Goal: Task Accomplishment & Management: Manage account settings

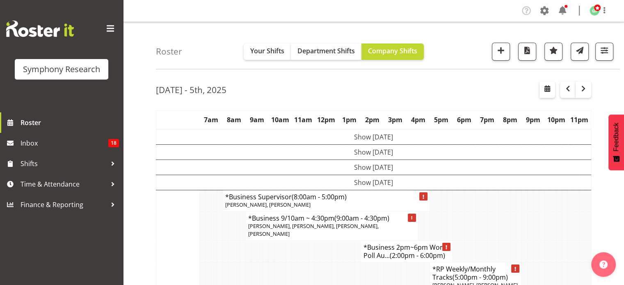
click at [545, 206] on td at bounding box center [547, 200] width 6 height 21
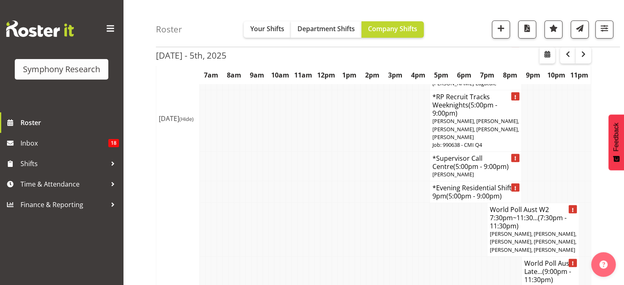
scroll to position [279, 0]
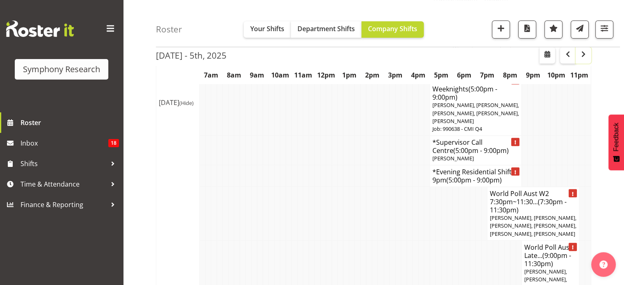
click at [583, 60] on span "button" at bounding box center [583, 54] width 2 height 11
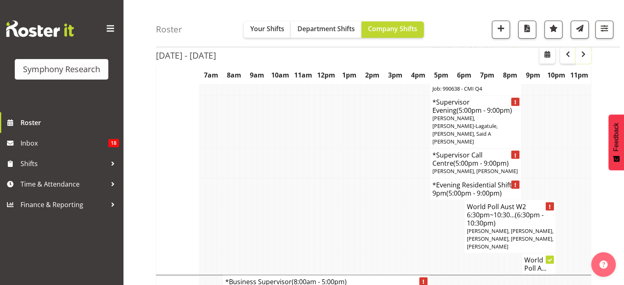
scroll to position [671, 0]
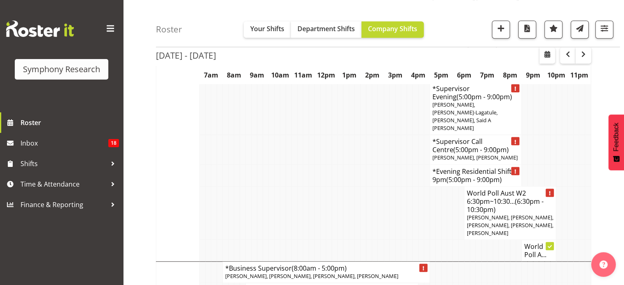
drag, startPoint x: 544, startPoint y: 200, endPoint x: 464, endPoint y: 194, distance: 79.8
click at [464, 194] on td "World Poll Aust W2 6:30pm~10:30... (6:30pm - 10:30pm) Paul Hitchfield, Theresa …" at bounding box center [510, 213] width 92 height 54
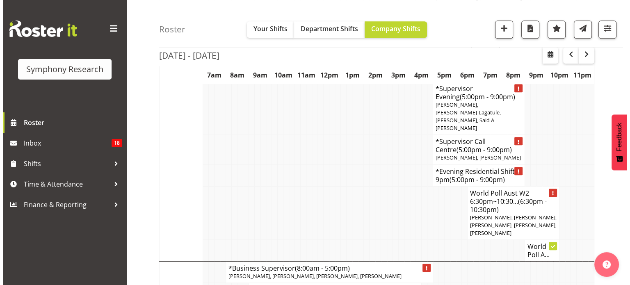
scroll to position [663, 0]
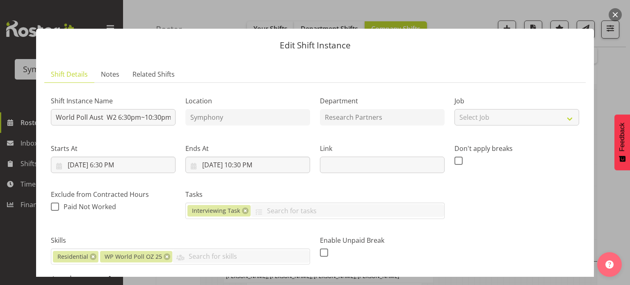
copy span "[PERSON_NAME], [PERSON_NAME], [PERSON_NAME], [PERSON_NAME], [PERSON_NAME]"
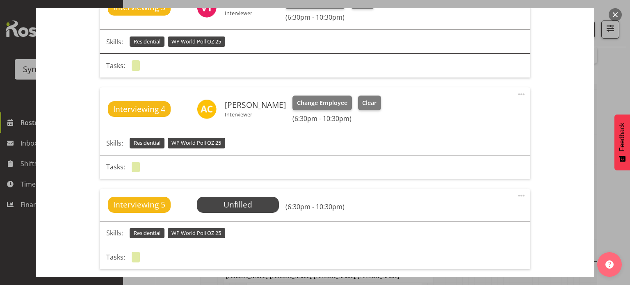
scroll to position [522, 0]
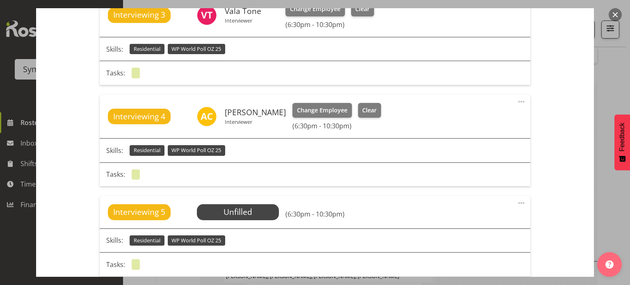
click at [611, 14] on button "button" at bounding box center [615, 14] width 13 height 13
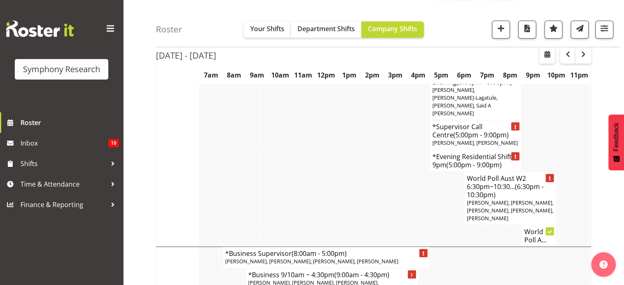
scroll to position [696, 0]
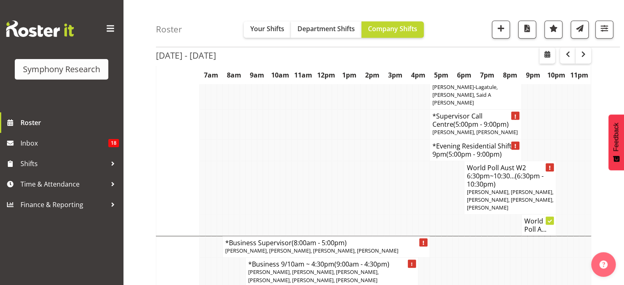
click at [529, 217] on h4 "World Poll A..." at bounding box center [538, 225] width 29 height 16
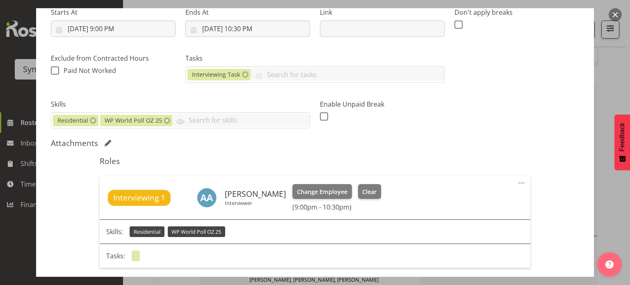
scroll to position [141, 0]
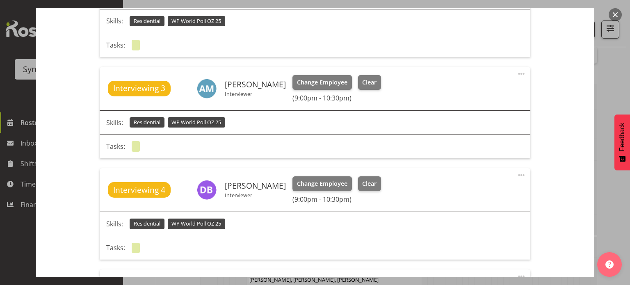
scroll to position [475, 0]
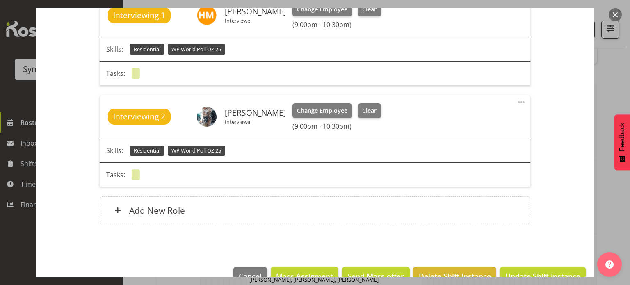
scroll to position [1452, 0]
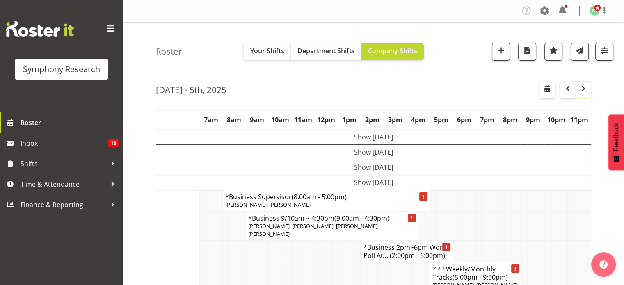
click at [581, 91] on span "button" at bounding box center [583, 89] width 10 height 10
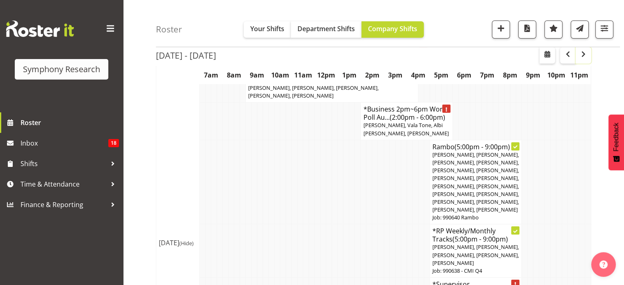
scroll to position [47, 0]
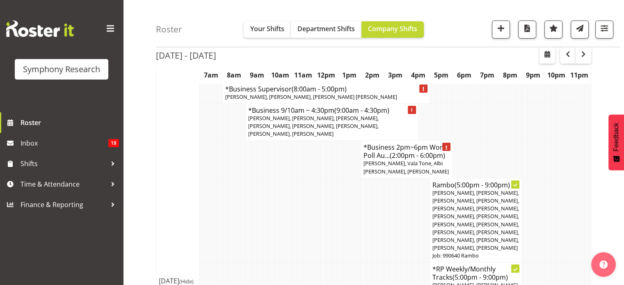
click at [391, 160] on span "[PERSON_NAME], Vala Tone, Albi [PERSON_NAME], [PERSON_NAME]" at bounding box center [405, 167] width 85 height 15
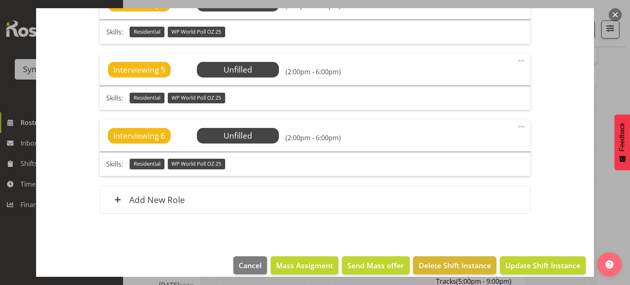
scroll to position [1206, 0]
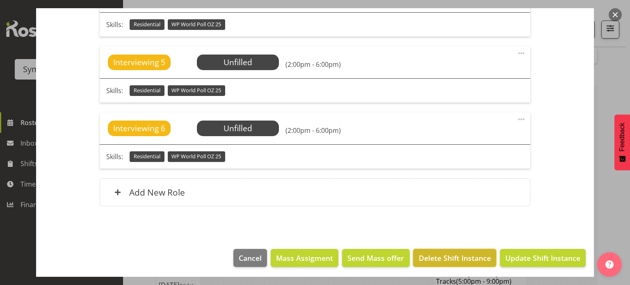
click at [454, 249] on button "Delete Shift Instance" at bounding box center [454, 258] width 83 height 18
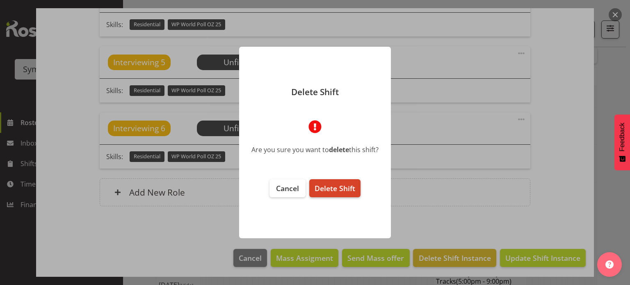
click at [347, 192] on span "Delete Shift" at bounding box center [335, 188] width 41 height 10
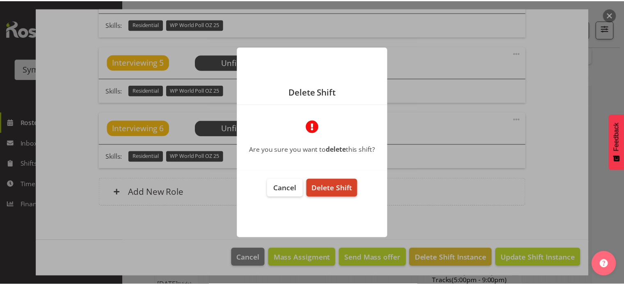
scroll to position [47, 0]
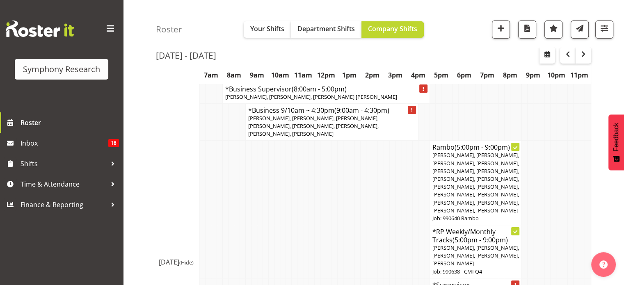
click at [418, 169] on td at bounding box center [415, 183] width 6 height 84
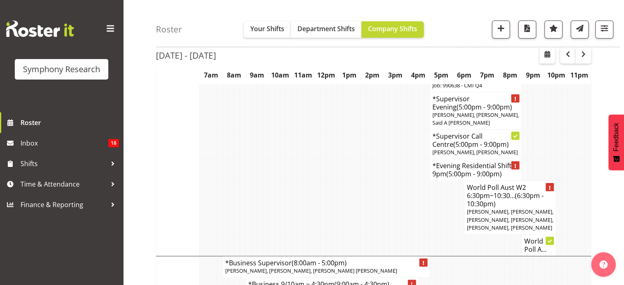
scroll to position [260, 0]
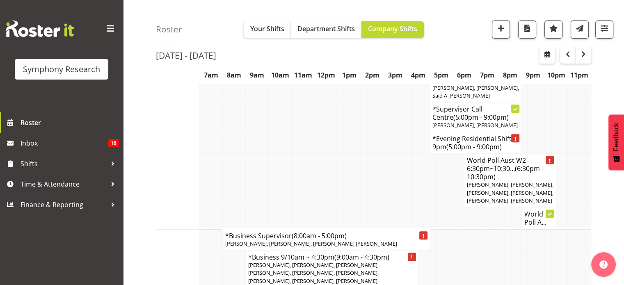
click at [505, 181] on span "[PERSON_NAME], [PERSON_NAME], [PERSON_NAME], [PERSON_NAME], [PERSON_NAME], [PER…" at bounding box center [510, 192] width 87 height 23
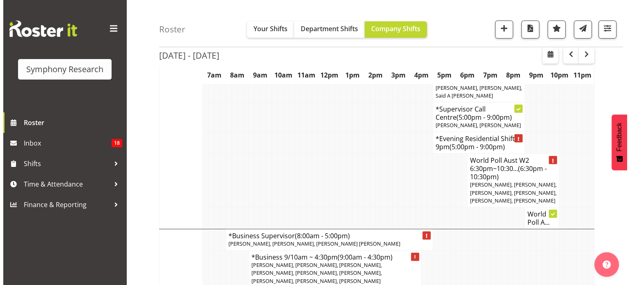
scroll to position [256, 0]
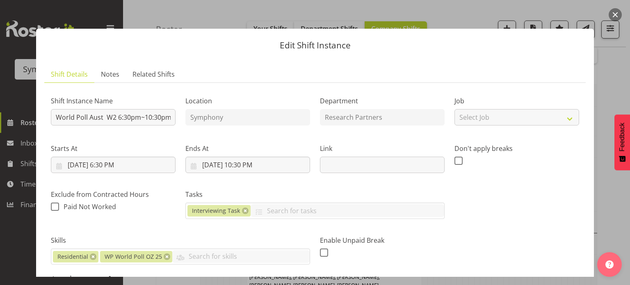
click at [619, 16] on button "button" at bounding box center [615, 14] width 13 height 13
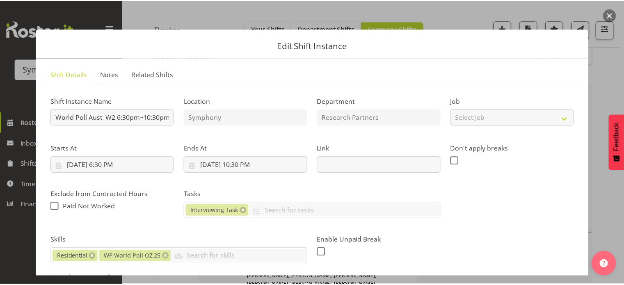
scroll to position [260, 0]
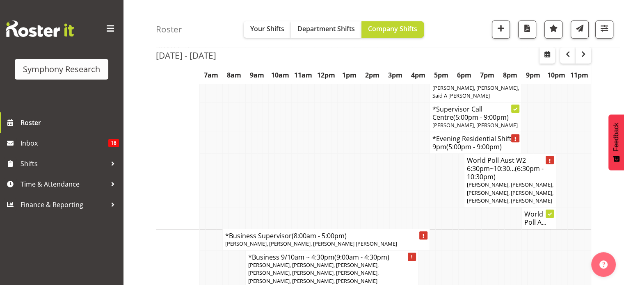
click at [338, 162] on td at bounding box center [341, 181] width 6 height 54
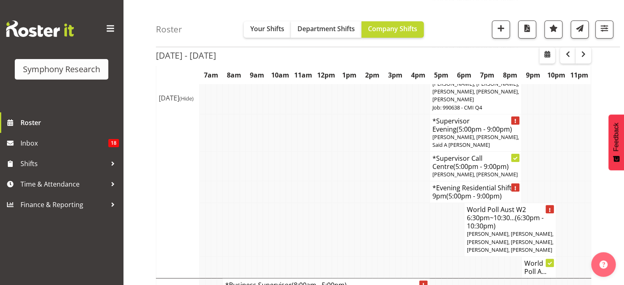
scroll to position [228, 0]
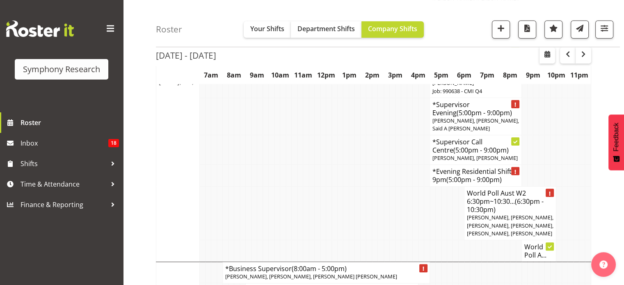
drag, startPoint x: 534, startPoint y: 226, endPoint x: 466, endPoint y: 212, distance: 68.6
click at [467, 214] on p "[PERSON_NAME], [PERSON_NAME], [PERSON_NAME], [PERSON_NAME], [PERSON_NAME], [PER…" at bounding box center [510, 226] width 87 height 24
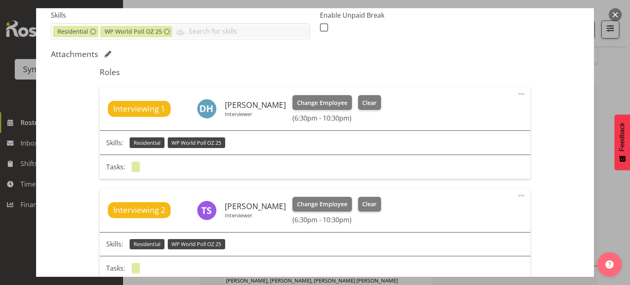
scroll to position [229, 0]
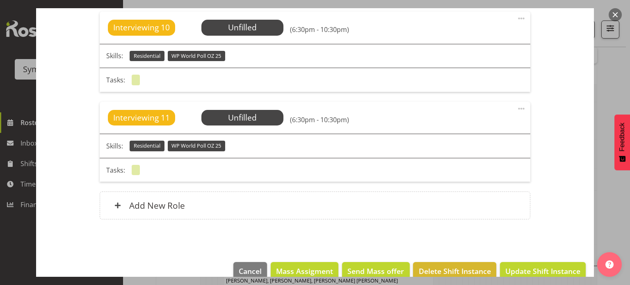
scroll to position [1192, 0]
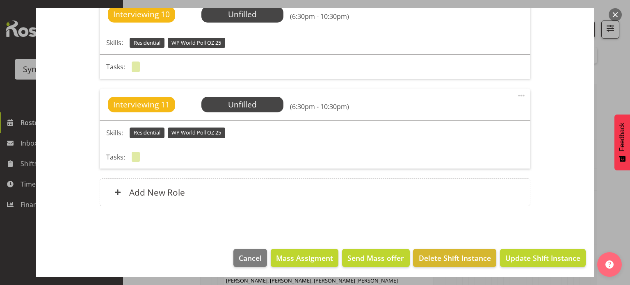
click at [614, 16] on button "button" at bounding box center [615, 14] width 13 height 13
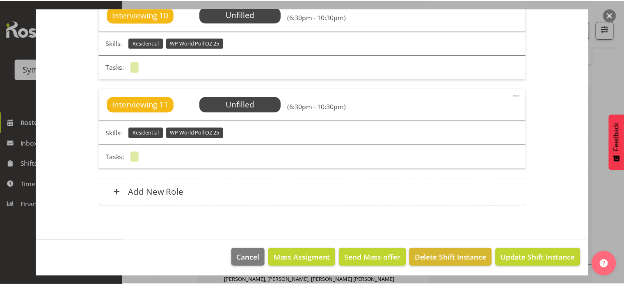
scroll to position [228, 0]
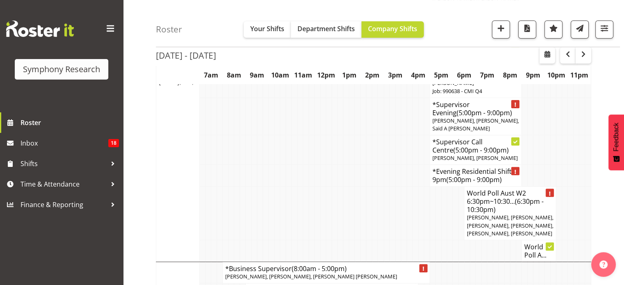
click at [536, 243] on h4 "World Poll A..." at bounding box center [538, 251] width 29 height 16
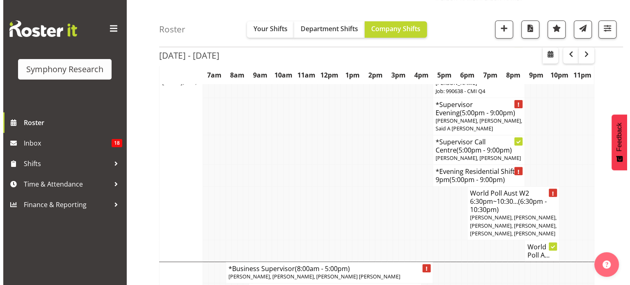
scroll to position [224, 0]
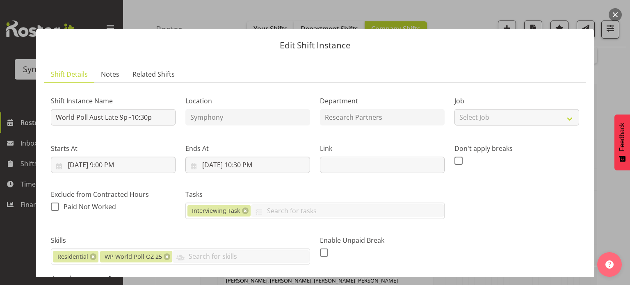
click at [536, 243] on div "Shift Instance Name World Poll Aust Late 9p~10:30p Location Symphony Department…" at bounding box center [315, 176] width 538 height 185
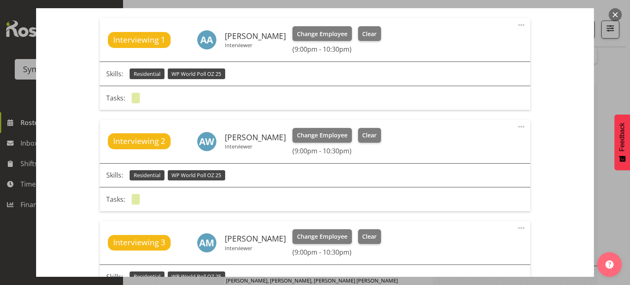
scroll to position [295, 0]
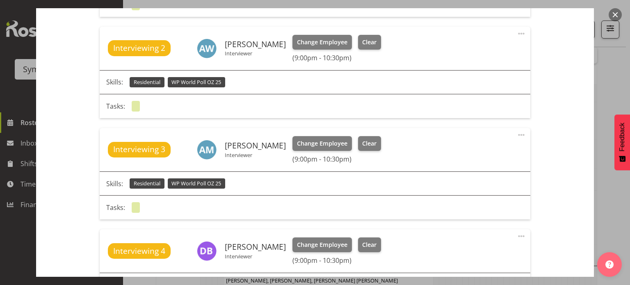
scroll to position [394, 0]
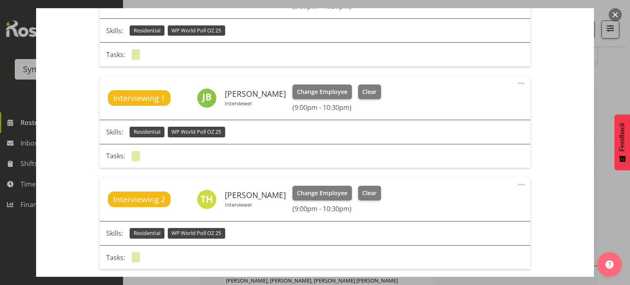
scroll to position [1198, 0]
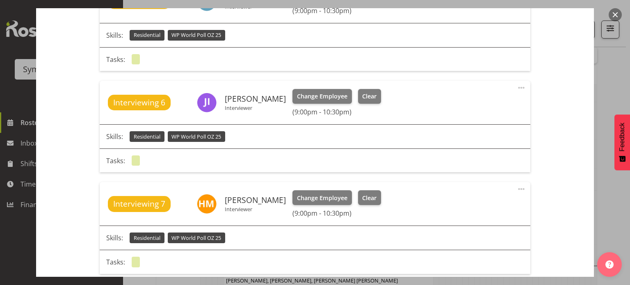
scroll to position [722, 0]
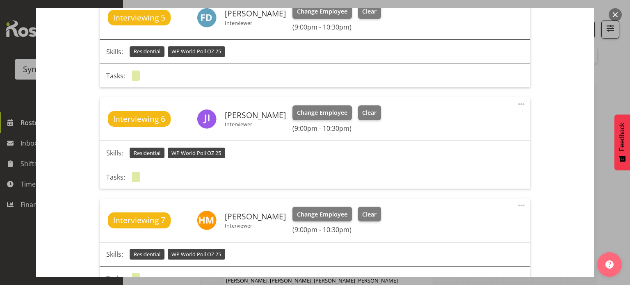
click at [612, 15] on button "button" at bounding box center [615, 14] width 13 height 13
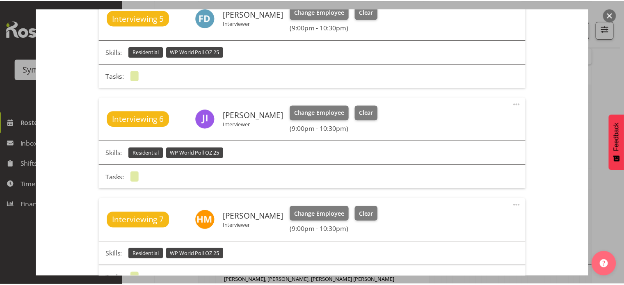
scroll to position [228, 0]
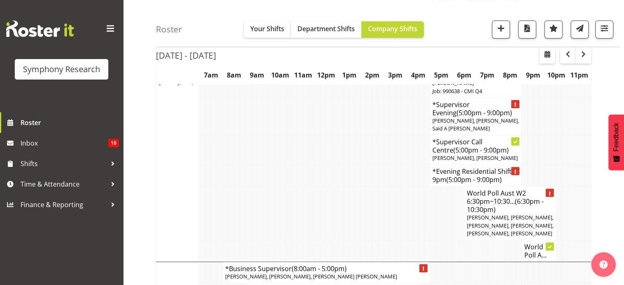
click at [382, 209] on td at bounding box center [381, 214] width 6 height 54
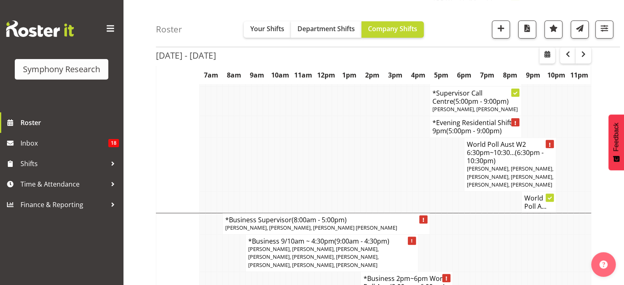
scroll to position [277, 0]
click at [520, 169] on span "[PERSON_NAME], [PERSON_NAME], [PERSON_NAME], [PERSON_NAME], [PERSON_NAME], [PER…" at bounding box center [510, 175] width 87 height 23
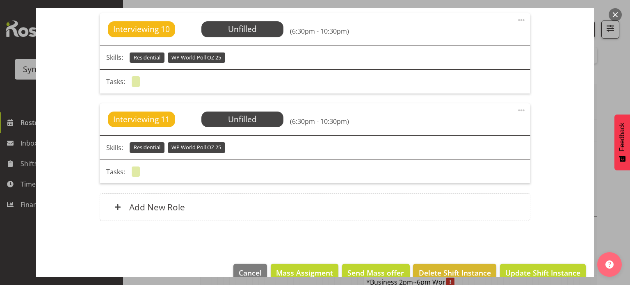
scroll to position [1189, 0]
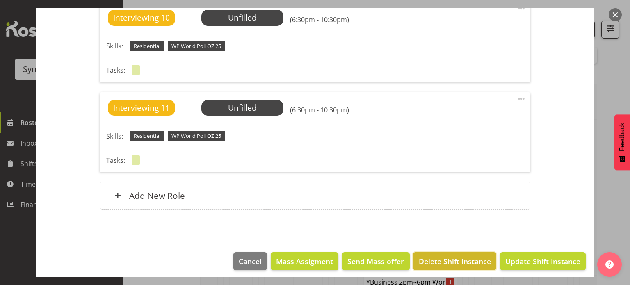
click at [454, 256] on span "Delete Shift Instance" at bounding box center [455, 261] width 72 height 11
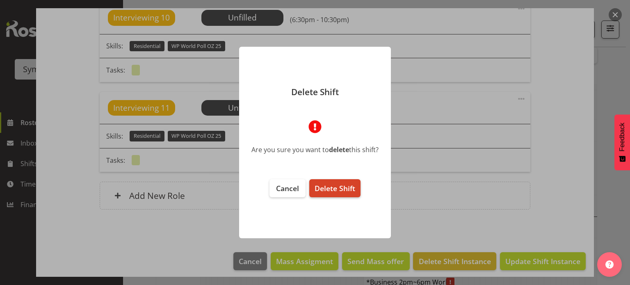
click at [337, 186] on span "Delete Shift" at bounding box center [335, 188] width 41 height 10
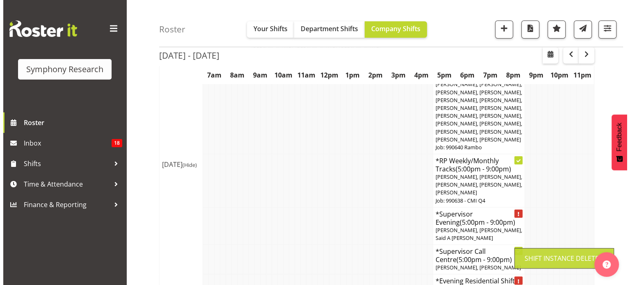
scroll to position [277, 0]
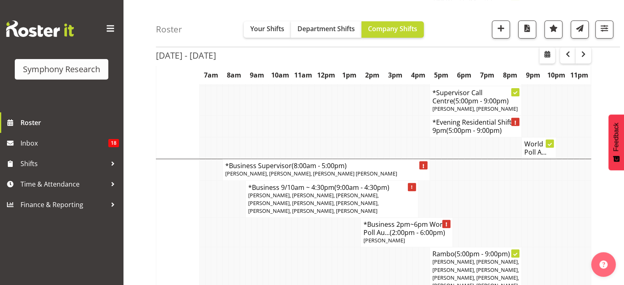
click at [537, 140] on h4 "World Poll A..." at bounding box center [538, 148] width 29 height 16
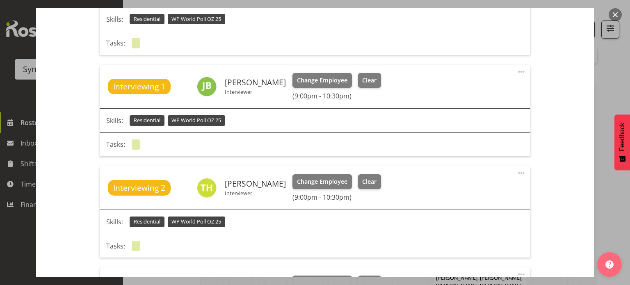
scroll to position [1350, 0]
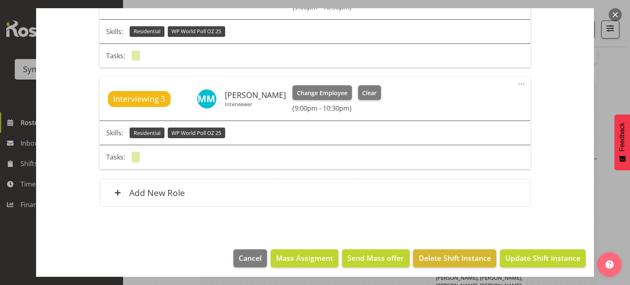
click at [613, 14] on button "button" at bounding box center [615, 14] width 13 height 13
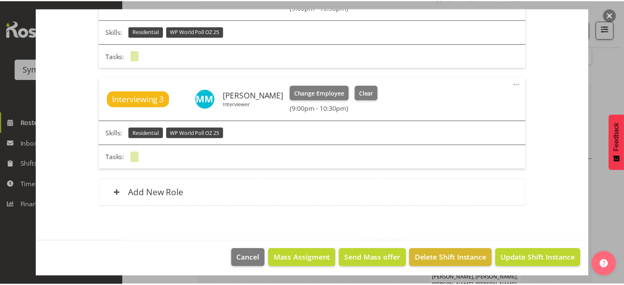
scroll to position [281, 0]
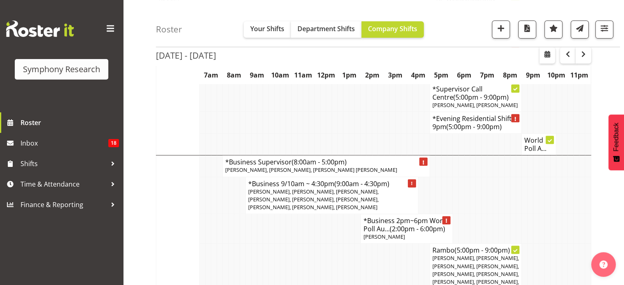
click at [533, 139] on h4 "World Poll A..." at bounding box center [538, 144] width 29 height 16
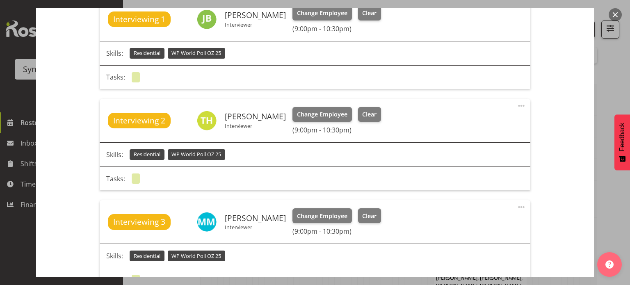
scroll to position [1350, 0]
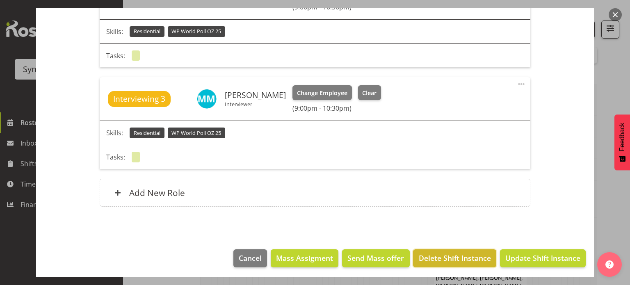
click at [448, 253] on span "Delete Shift Instance" at bounding box center [455, 258] width 72 height 11
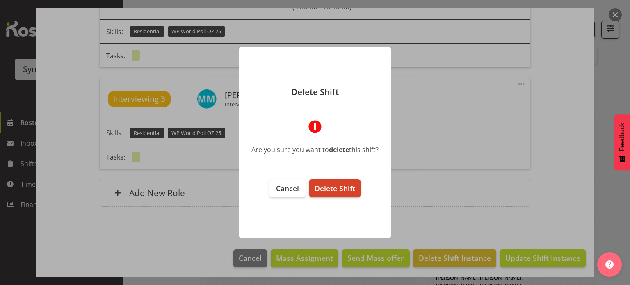
click at [331, 192] on span "Delete Shift" at bounding box center [335, 188] width 41 height 10
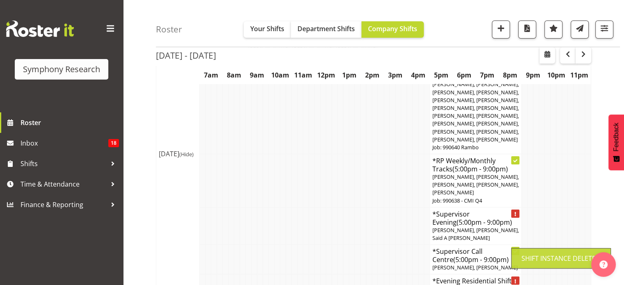
scroll to position [281, 0]
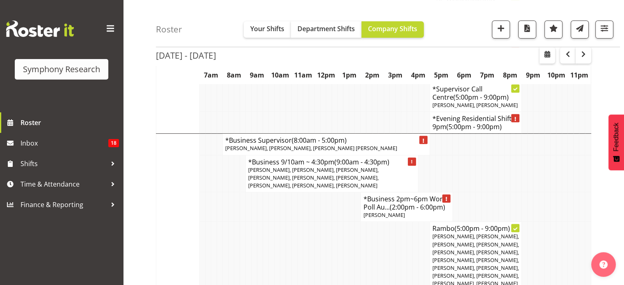
click at [368, 98] on td at bounding box center [369, 97] width 6 height 30
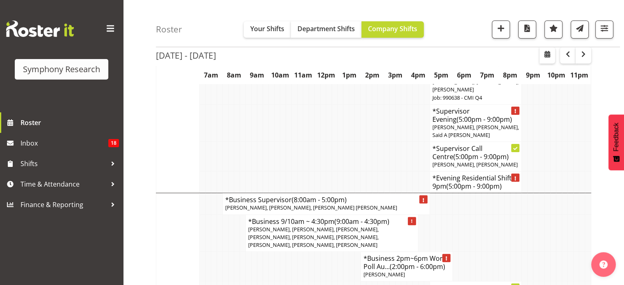
scroll to position [230, 0]
